Goal: Check status: Verify the current state of an ongoing process or item

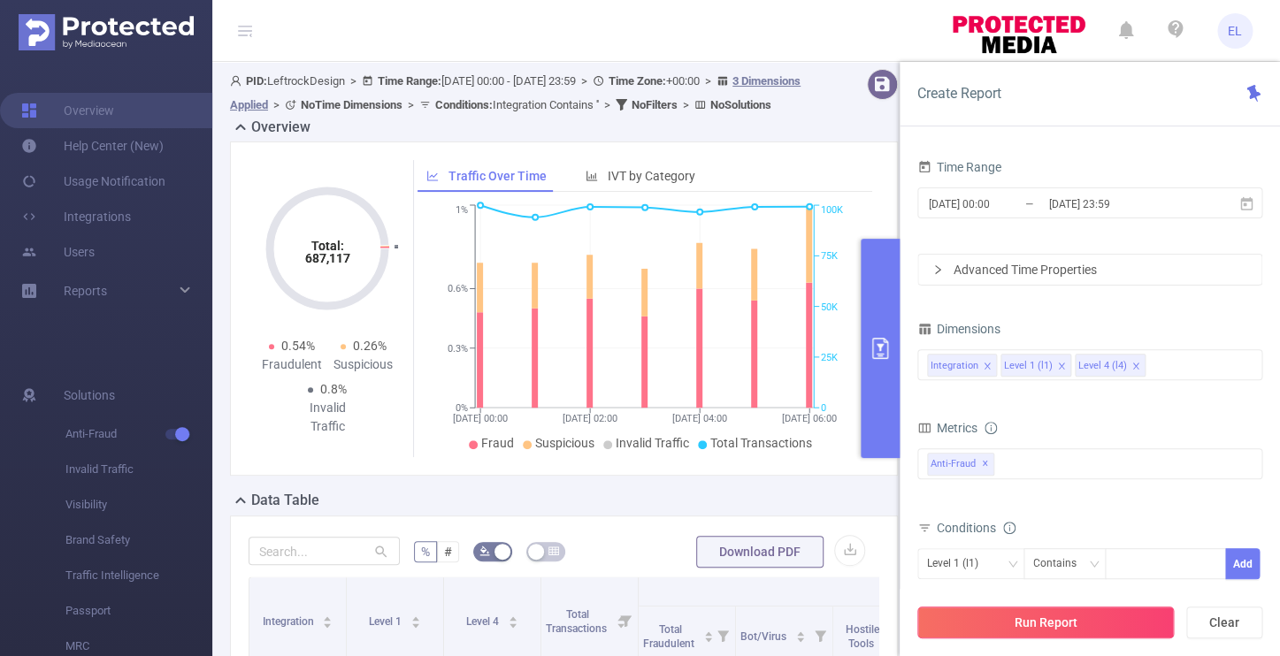
click at [1093, 627] on button "Run Report" at bounding box center [1045, 623] width 257 height 32
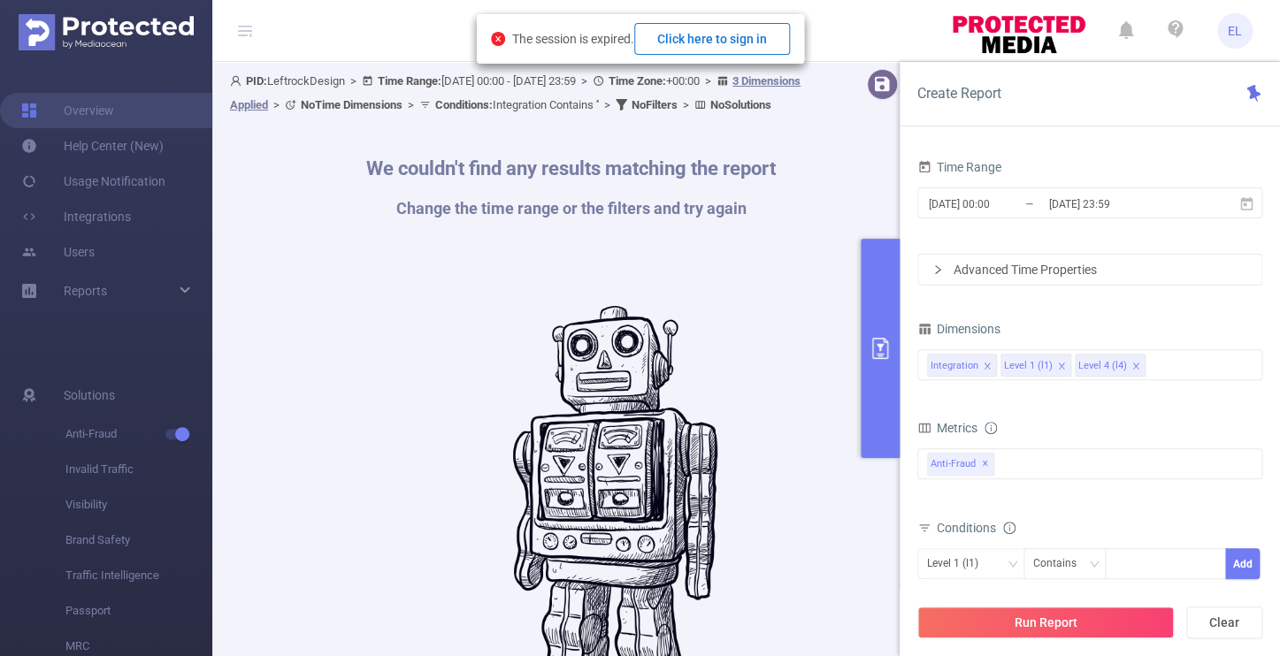
click at [767, 48] on button "Click here to sign in" at bounding box center [712, 39] width 156 height 32
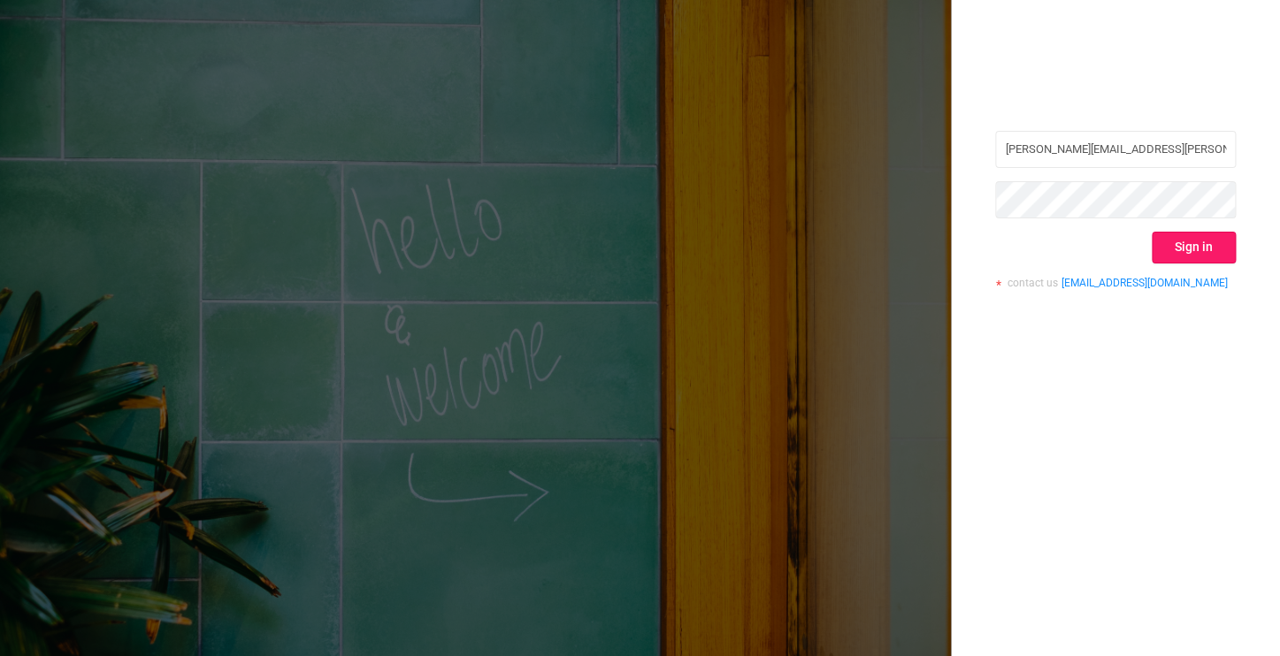
click at [1184, 256] on button "Sign in" at bounding box center [1194, 248] width 84 height 32
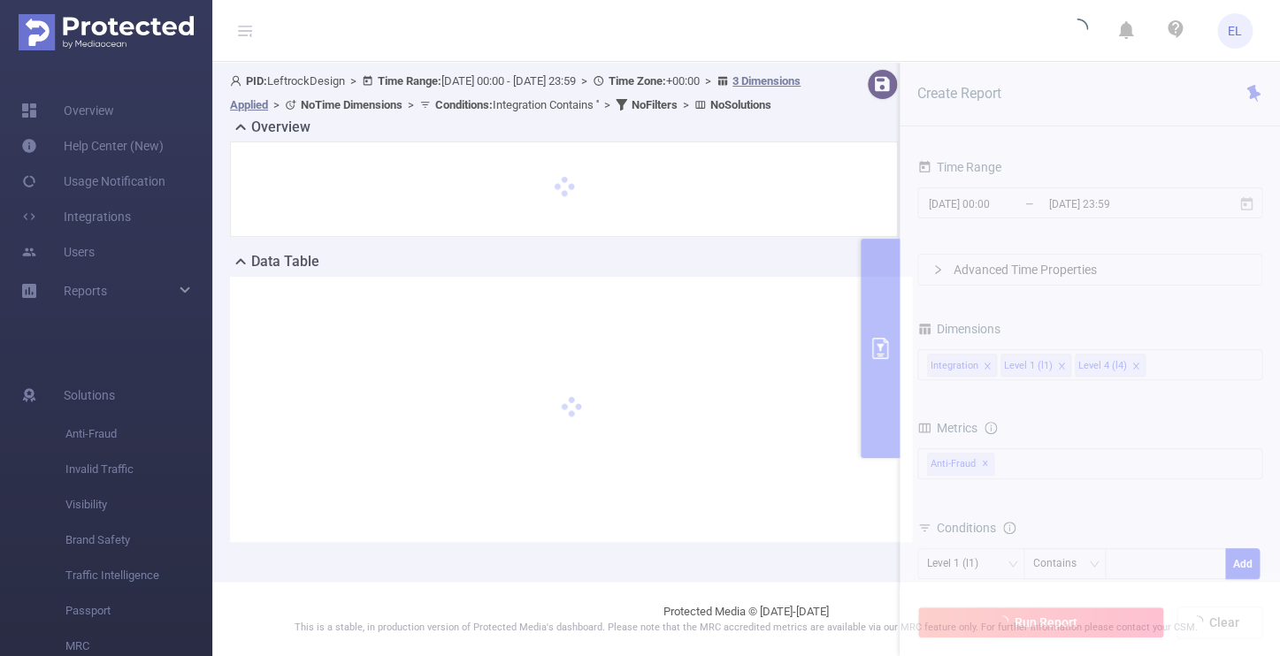
scroll to position [19, 0]
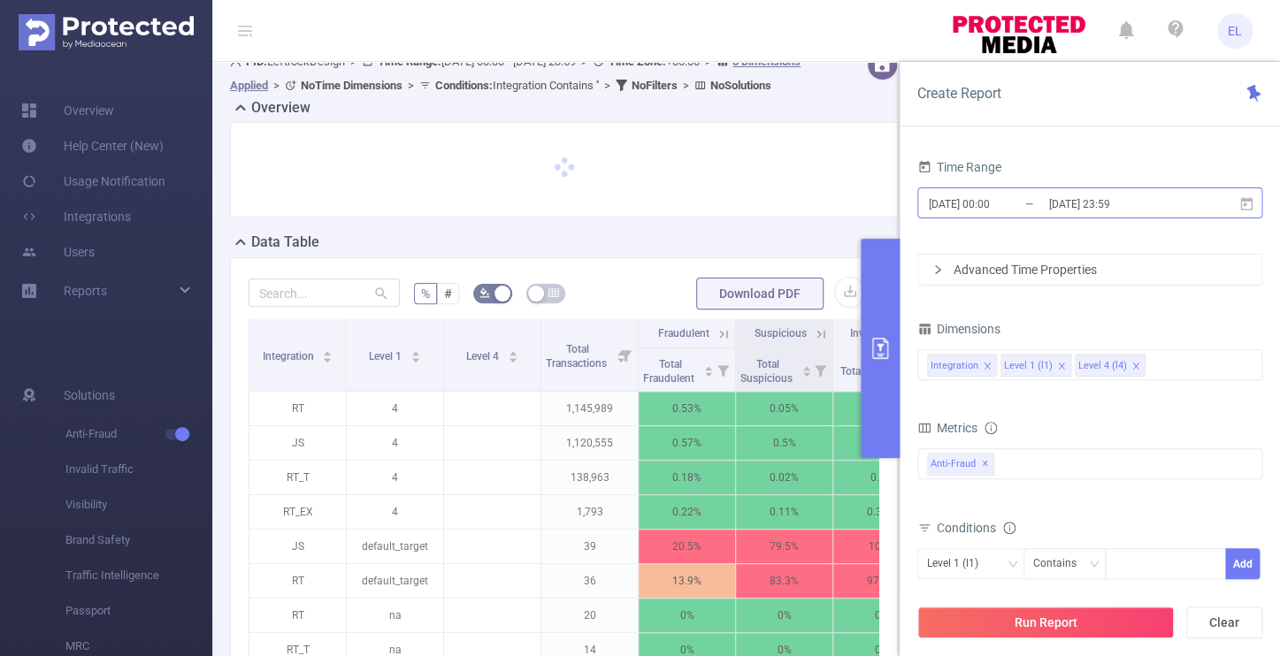
click at [1067, 206] on input "[DATE] 23:59" at bounding box center [1117, 204] width 143 height 24
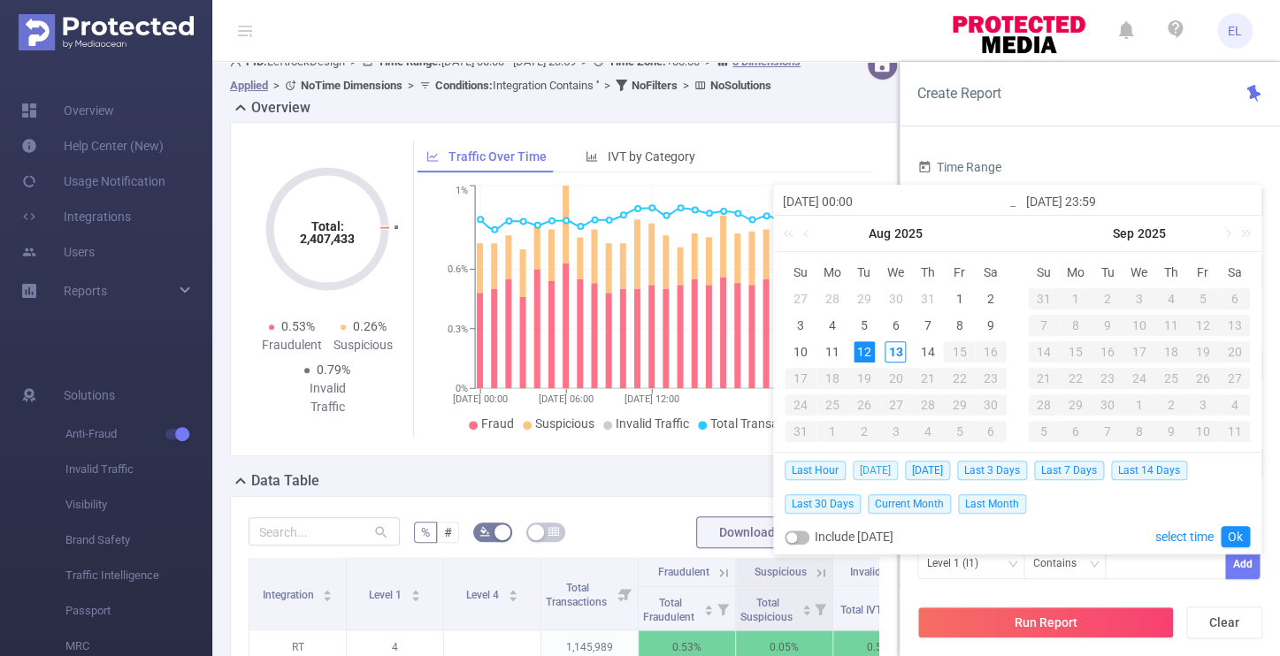
click at [866, 477] on span "Today" at bounding box center [875, 470] width 45 height 19
type input "2025-08-13 00:00"
type input "2025-08-13 23:59"
click at [866, 456] on div "Total: 2,407,433 Total: 2,407,433 0.53% Fraudulent 0.26% Suspicious 0.79% Inval…" at bounding box center [564, 289] width 668 height 334
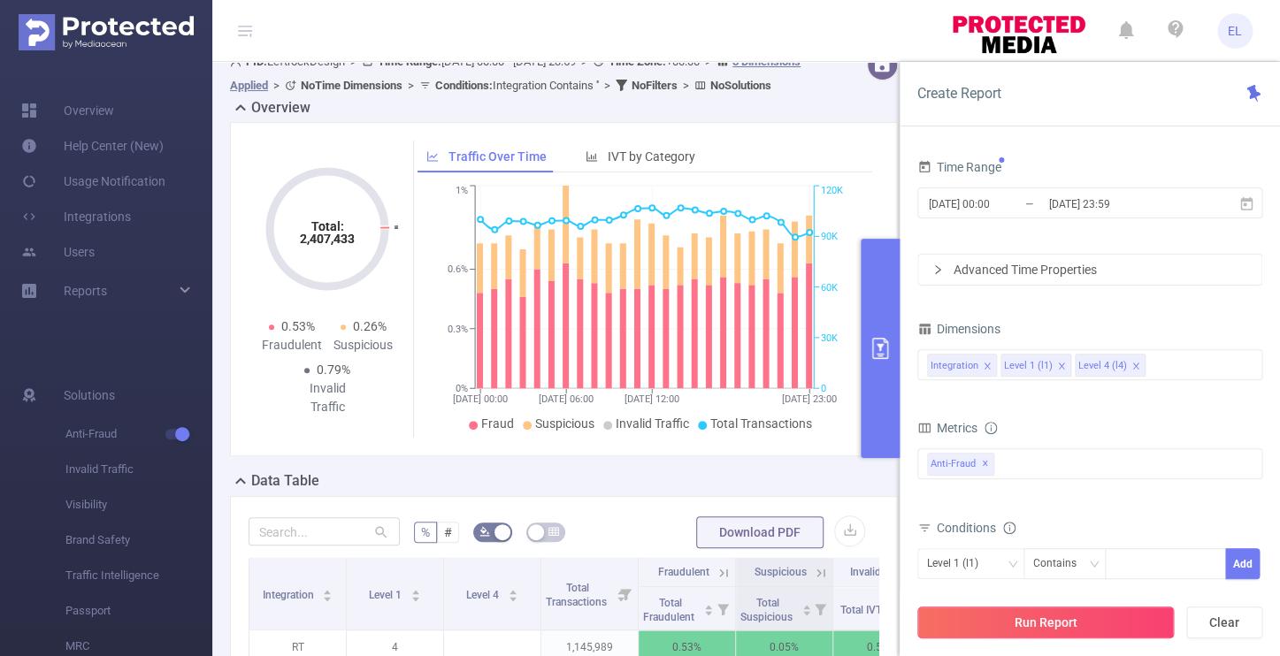
click at [1007, 632] on button "Run Report" at bounding box center [1045, 623] width 257 height 32
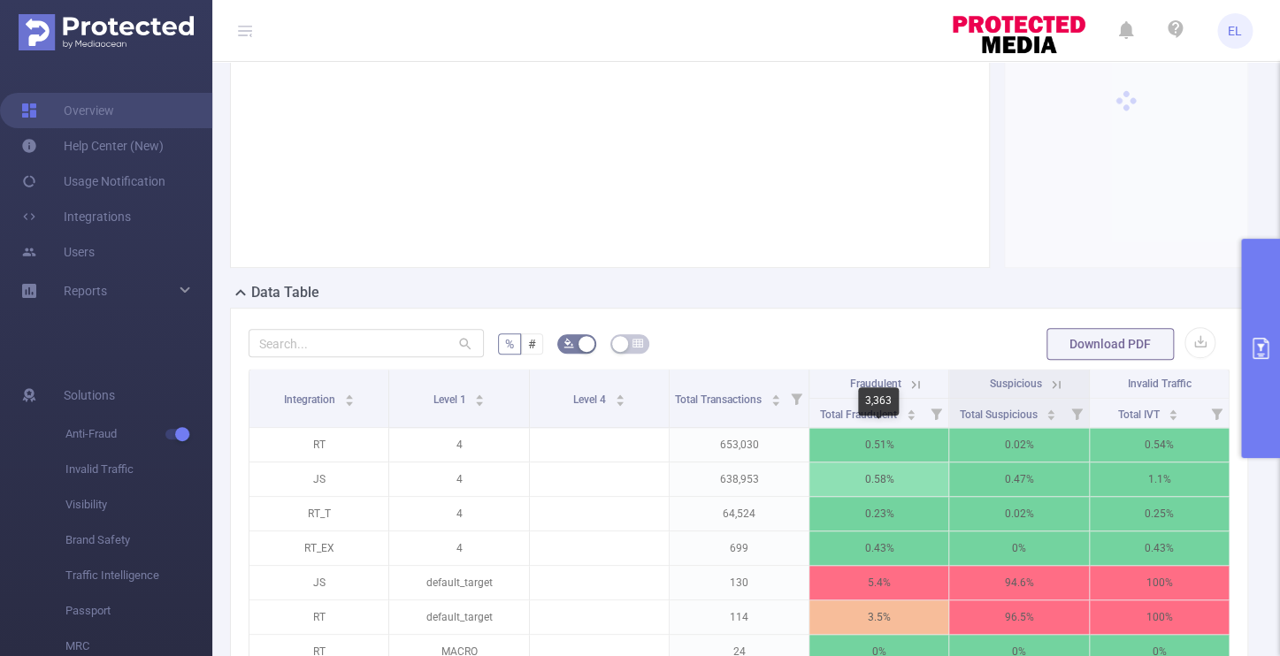
scroll to position [209, 0]
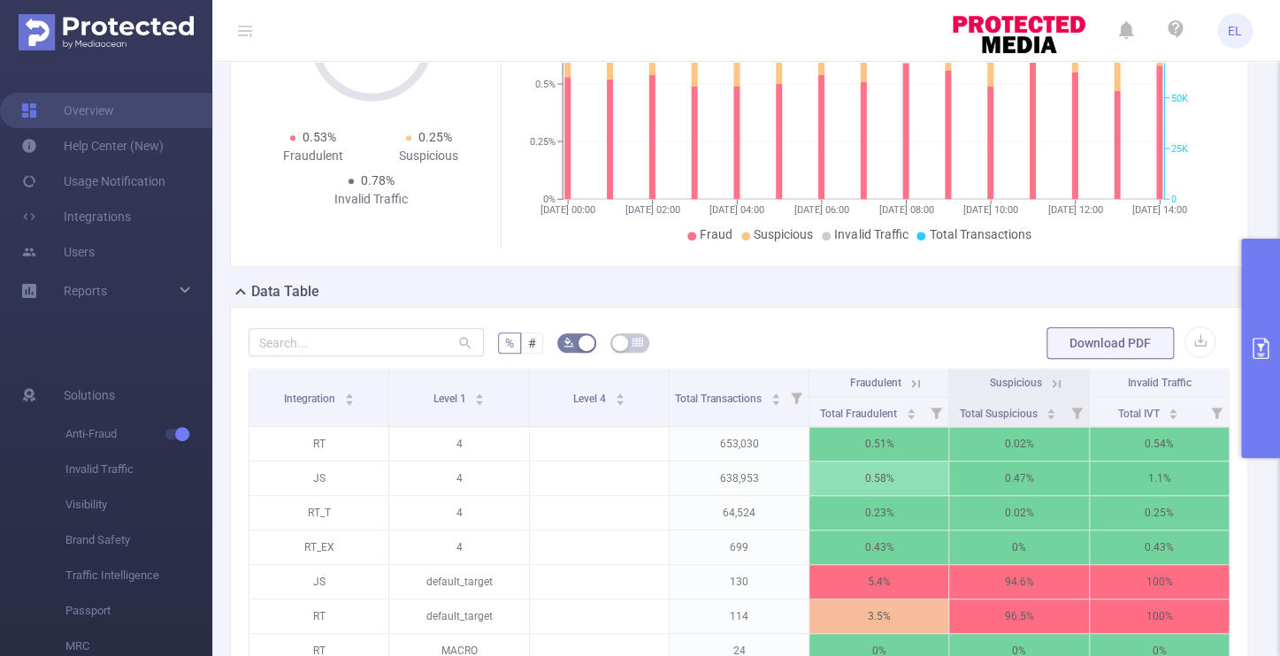
click at [920, 384] on icon at bounding box center [916, 384] width 16 height 16
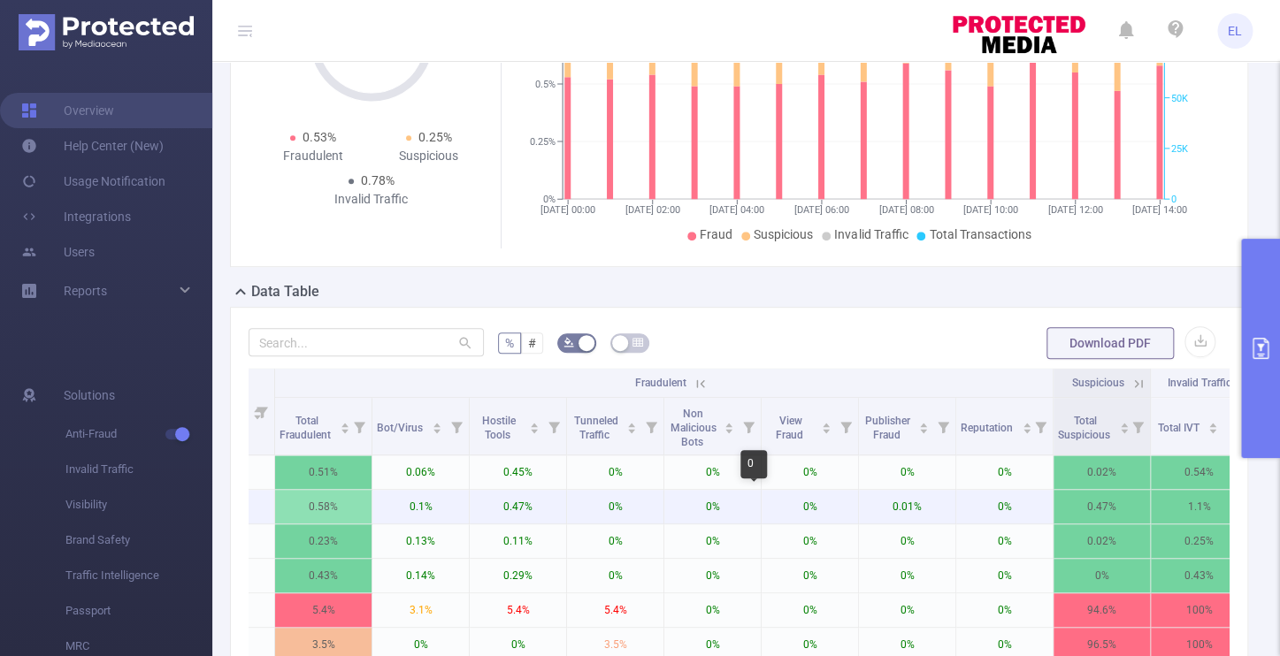
scroll to position [0, 386]
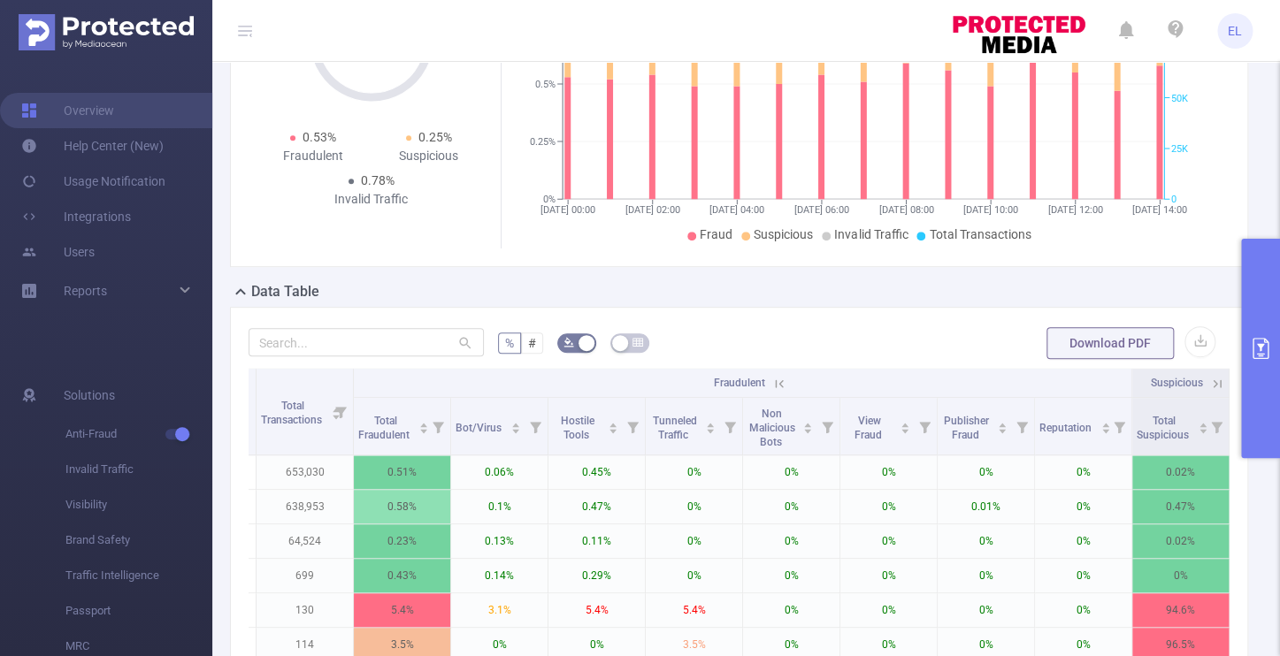
click at [785, 383] on icon at bounding box center [779, 384] width 16 height 16
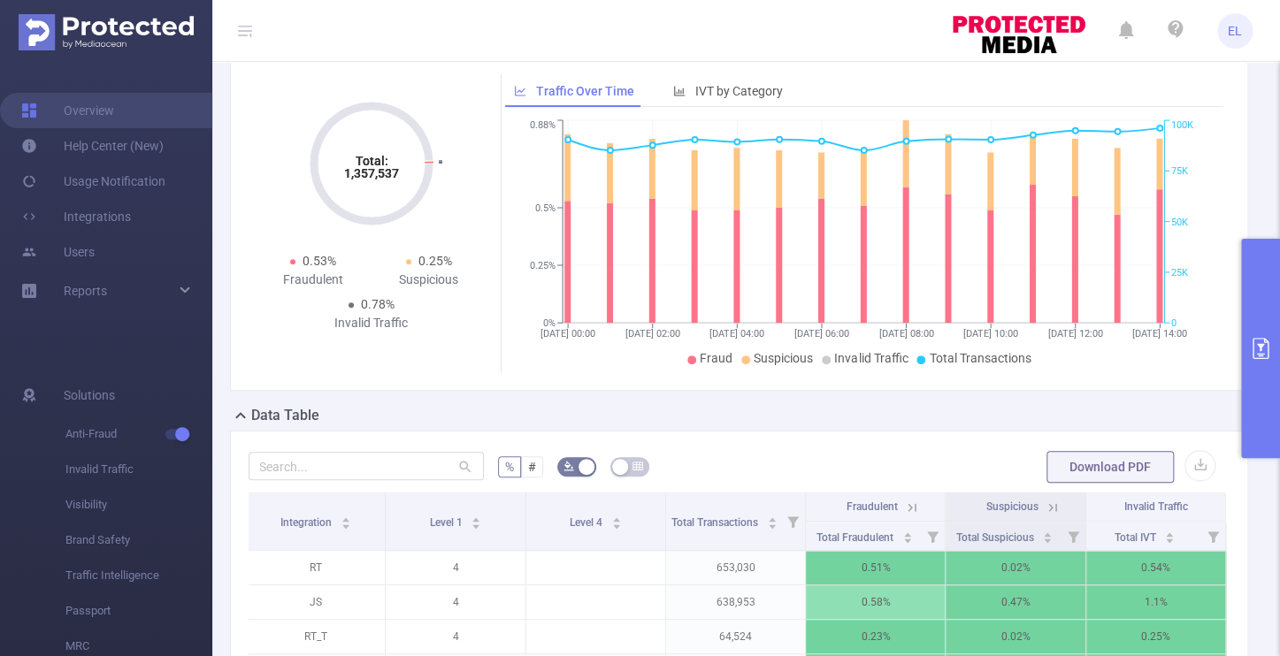
scroll to position [86, 0]
